Goal: Find specific page/section: Find specific page/section

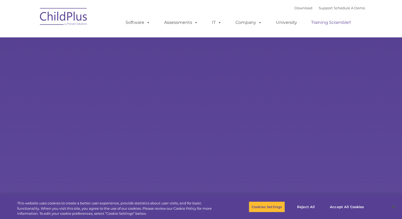
select select "MEDIUM"
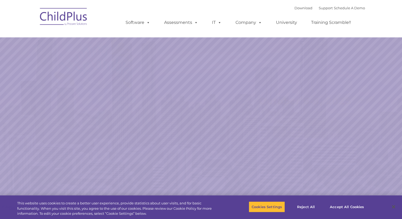
select select "MEDIUM"
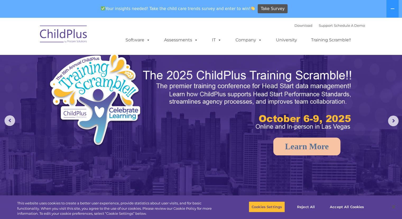
click at [67, 35] on img at bounding box center [63, 35] width 53 height 26
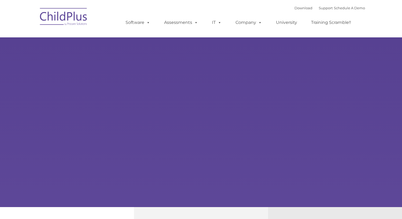
select select "MEDIUM"
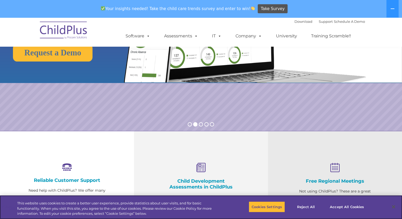
scroll to position [88, 0]
